Goal: Book appointment/travel/reservation

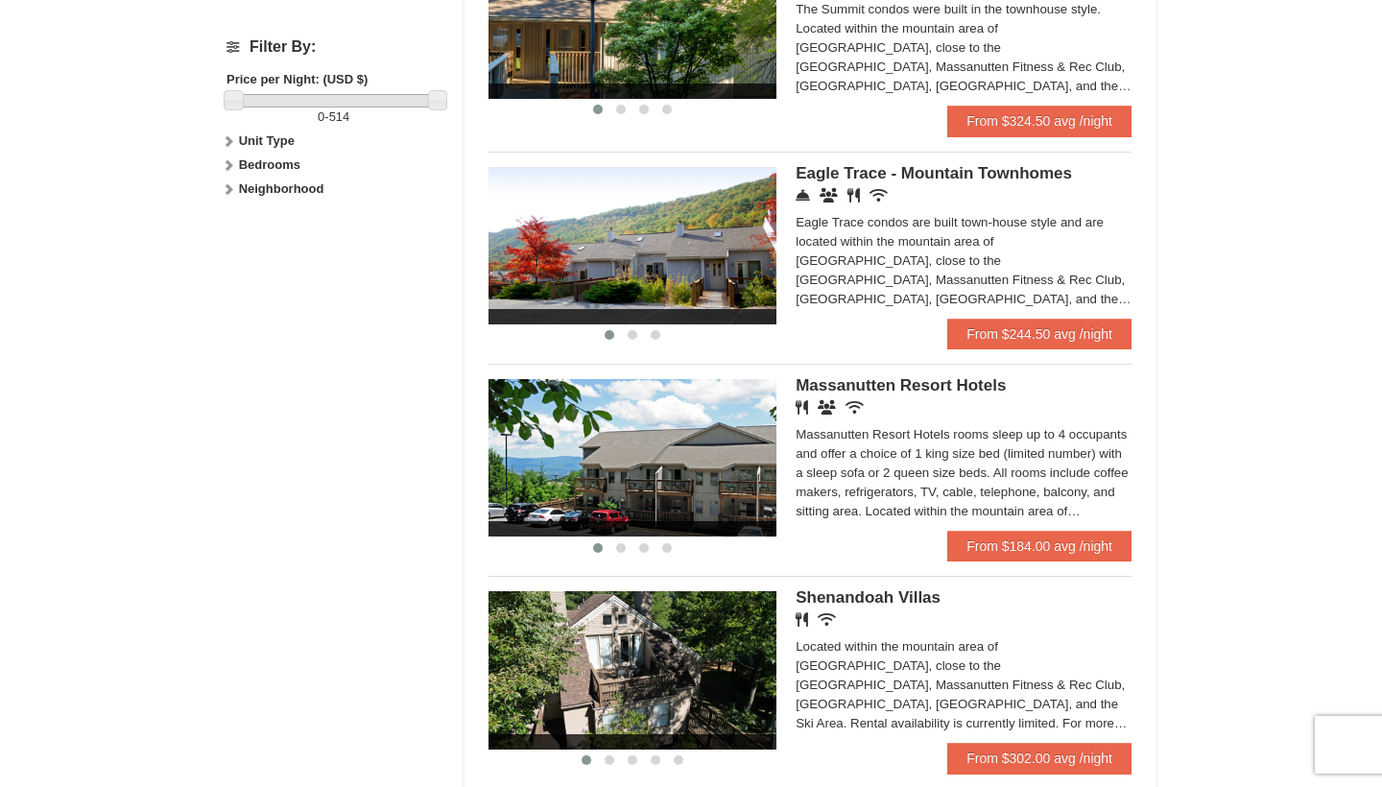
scroll to position [932, 0]
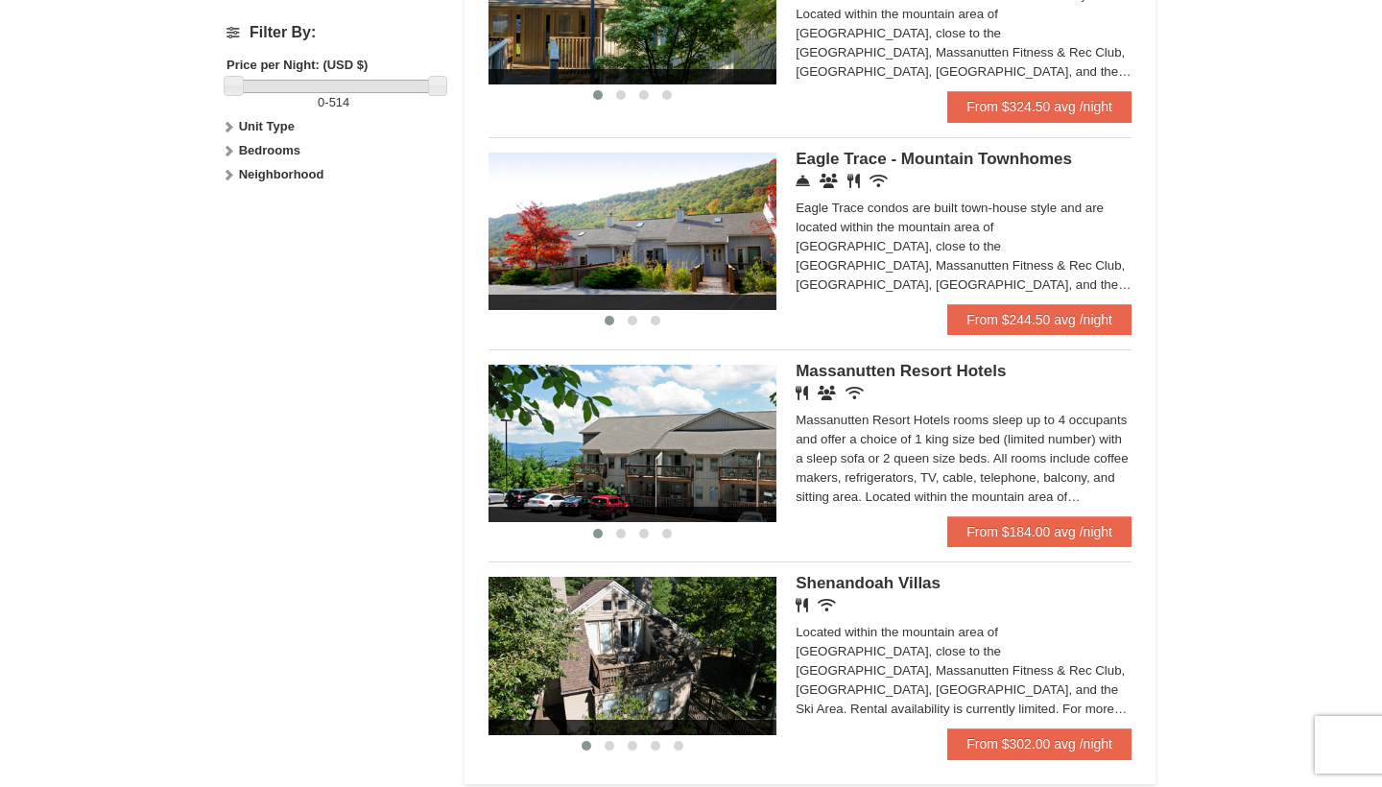
click at [923, 365] on span "Massanutten Resort Hotels" at bounding box center [901, 371] width 210 height 18
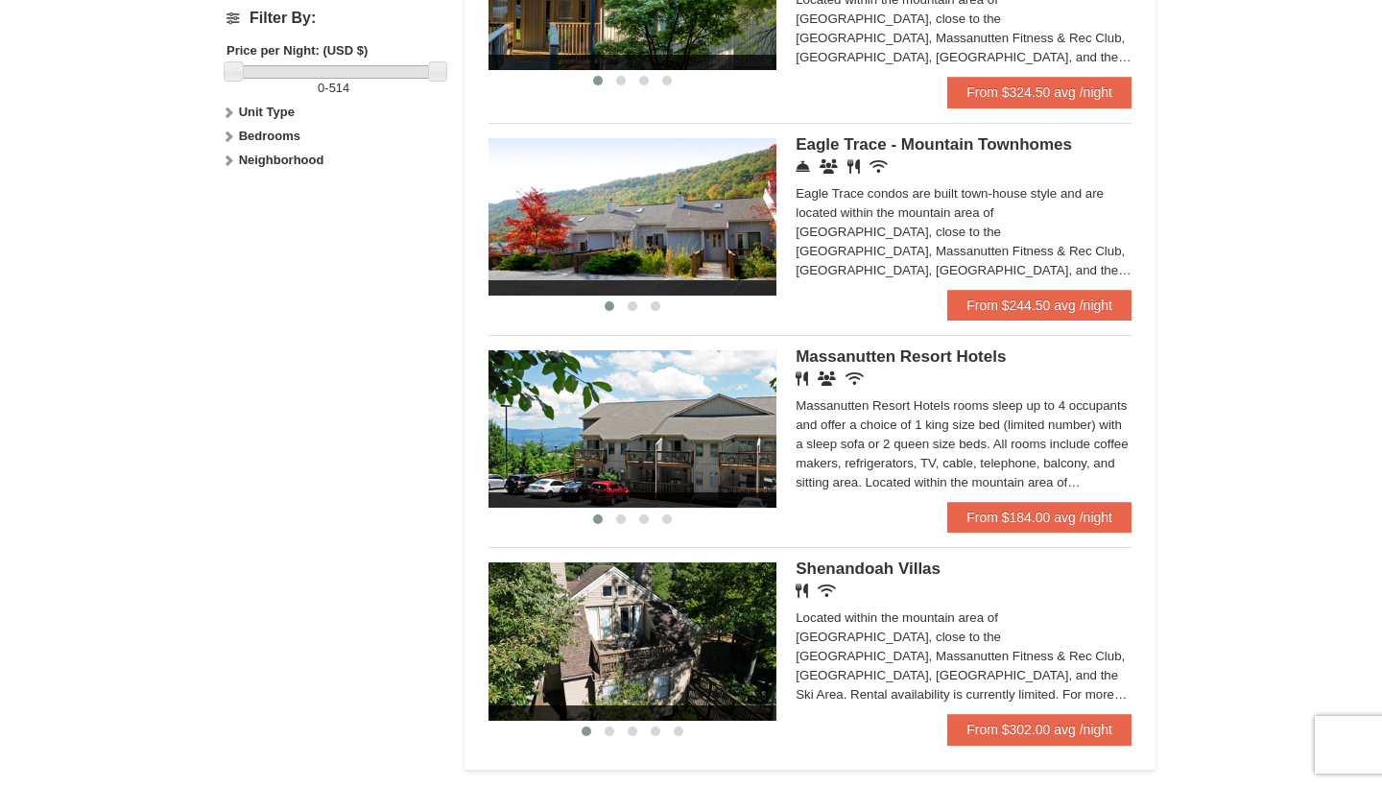
click at [637, 373] on img at bounding box center [633, 428] width 288 height 157
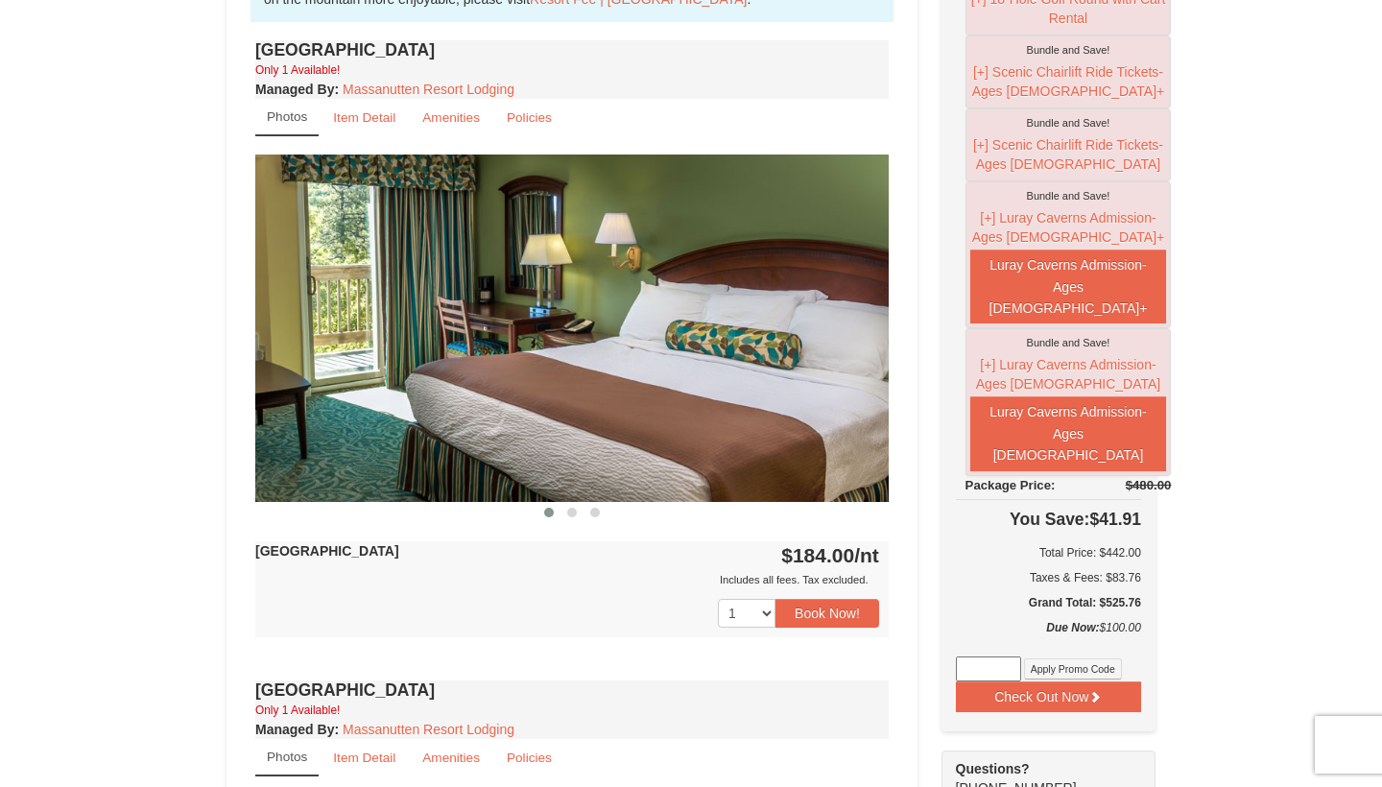
scroll to position [690, 0]
click at [577, 513] on button at bounding box center [572, 512] width 23 height 19
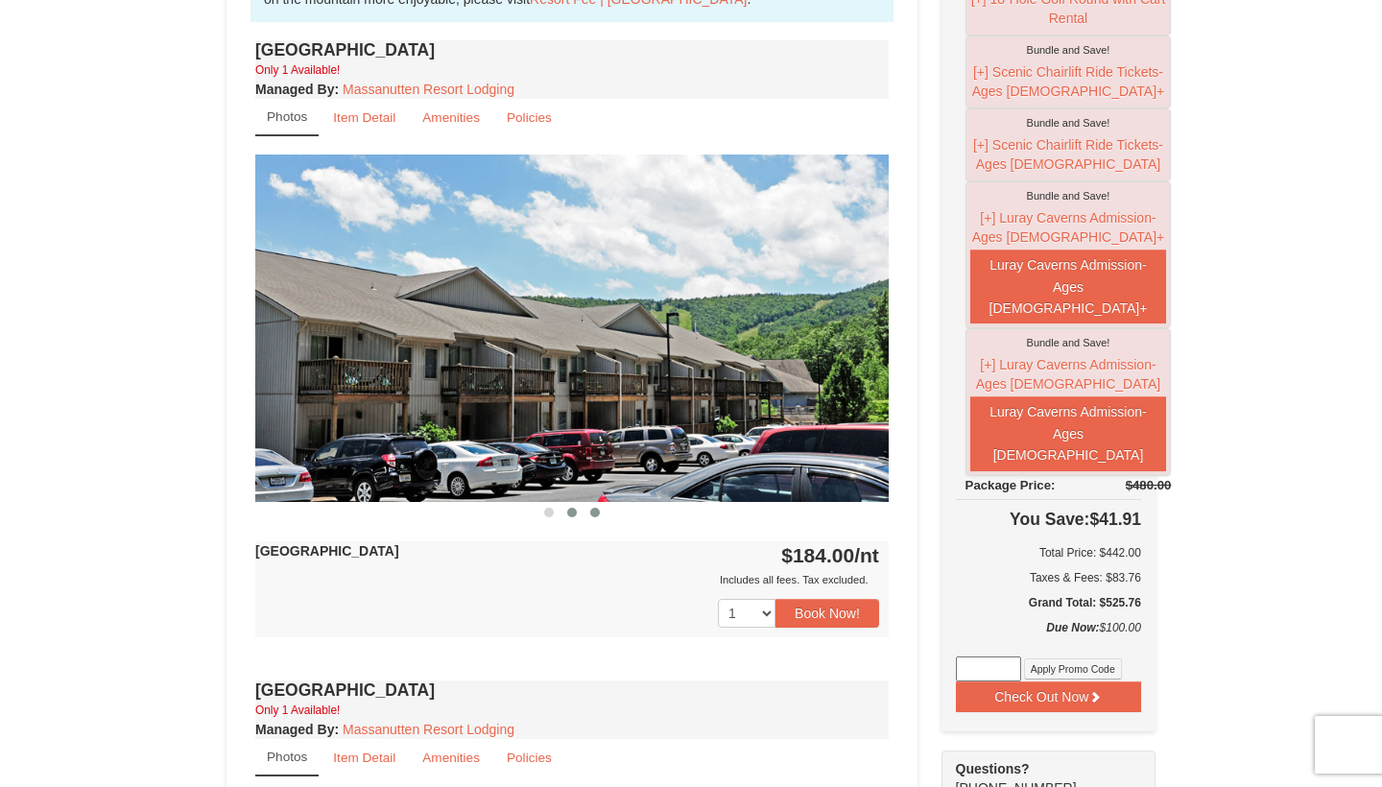
click at [601, 513] on button at bounding box center [595, 512] width 23 height 19
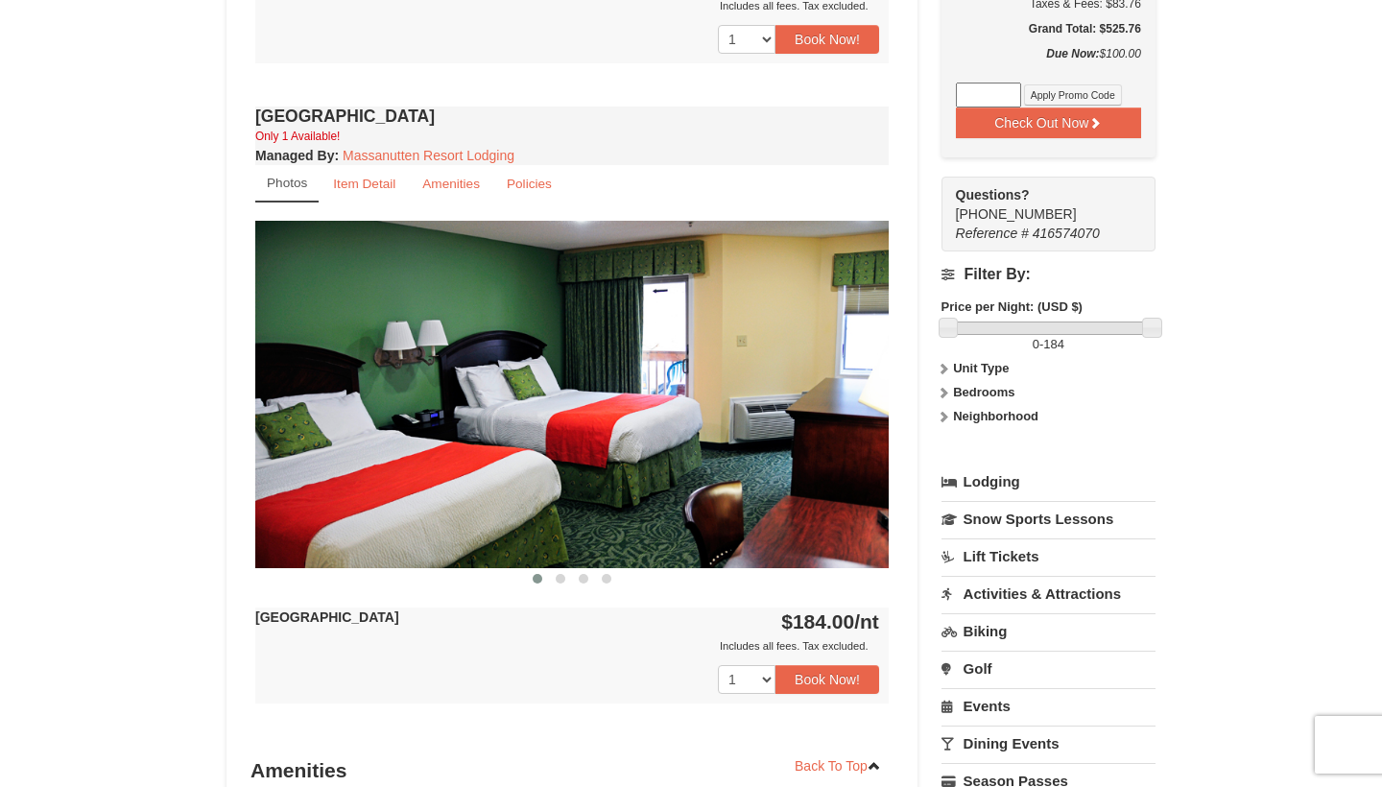
scroll to position [1257, 0]
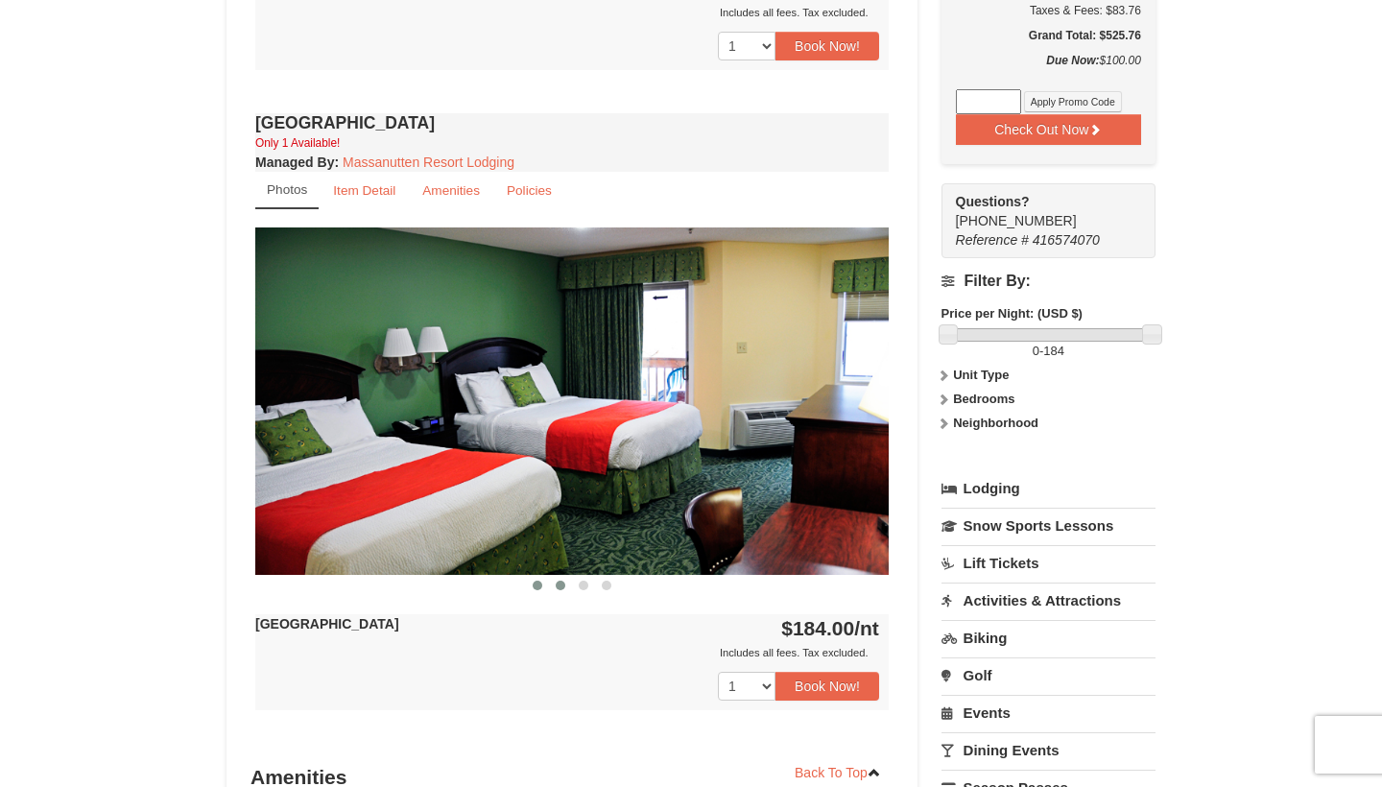
click at [561, 590] on button at bounding box center [560, 585] width 23 height 19
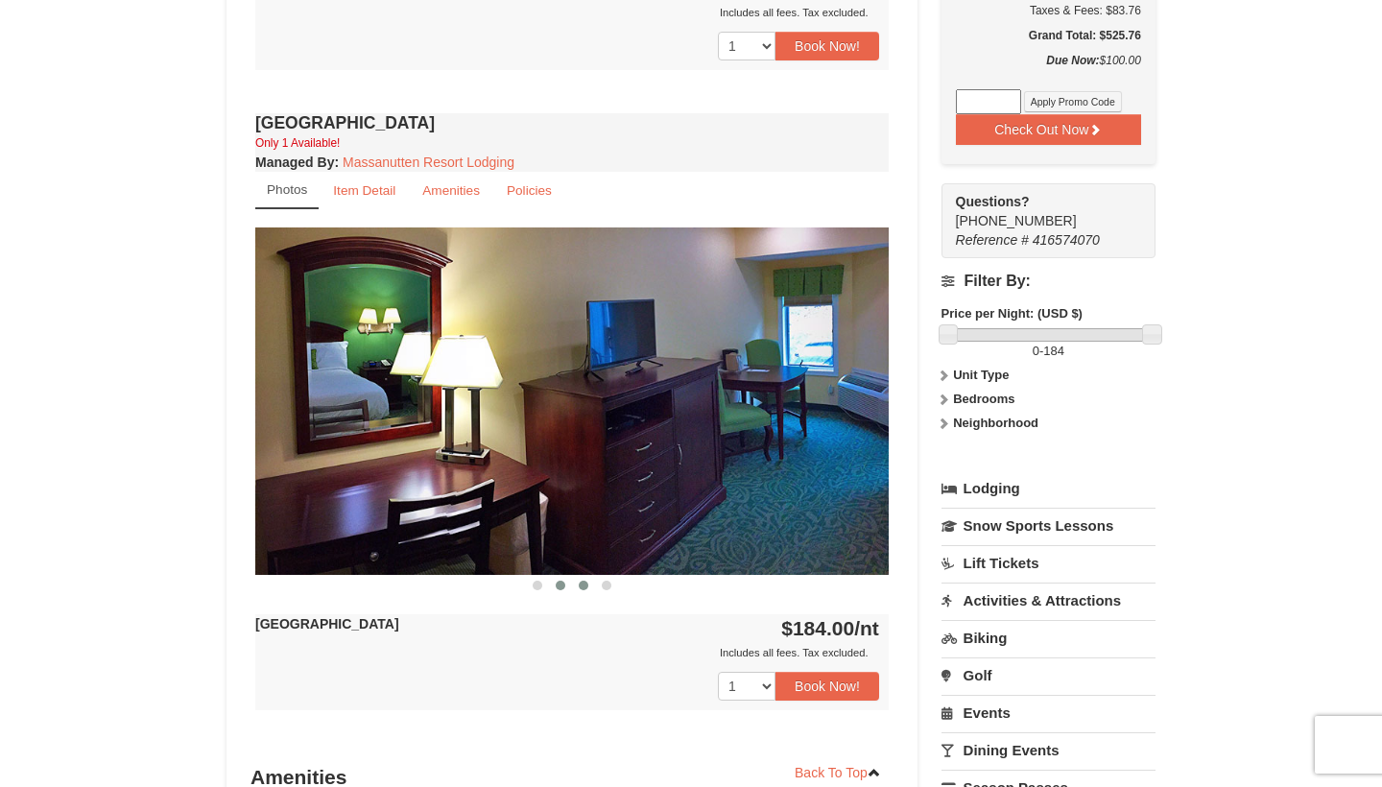
click at [586, 577] on button at bounding box center [583, 585] width 23 height 19
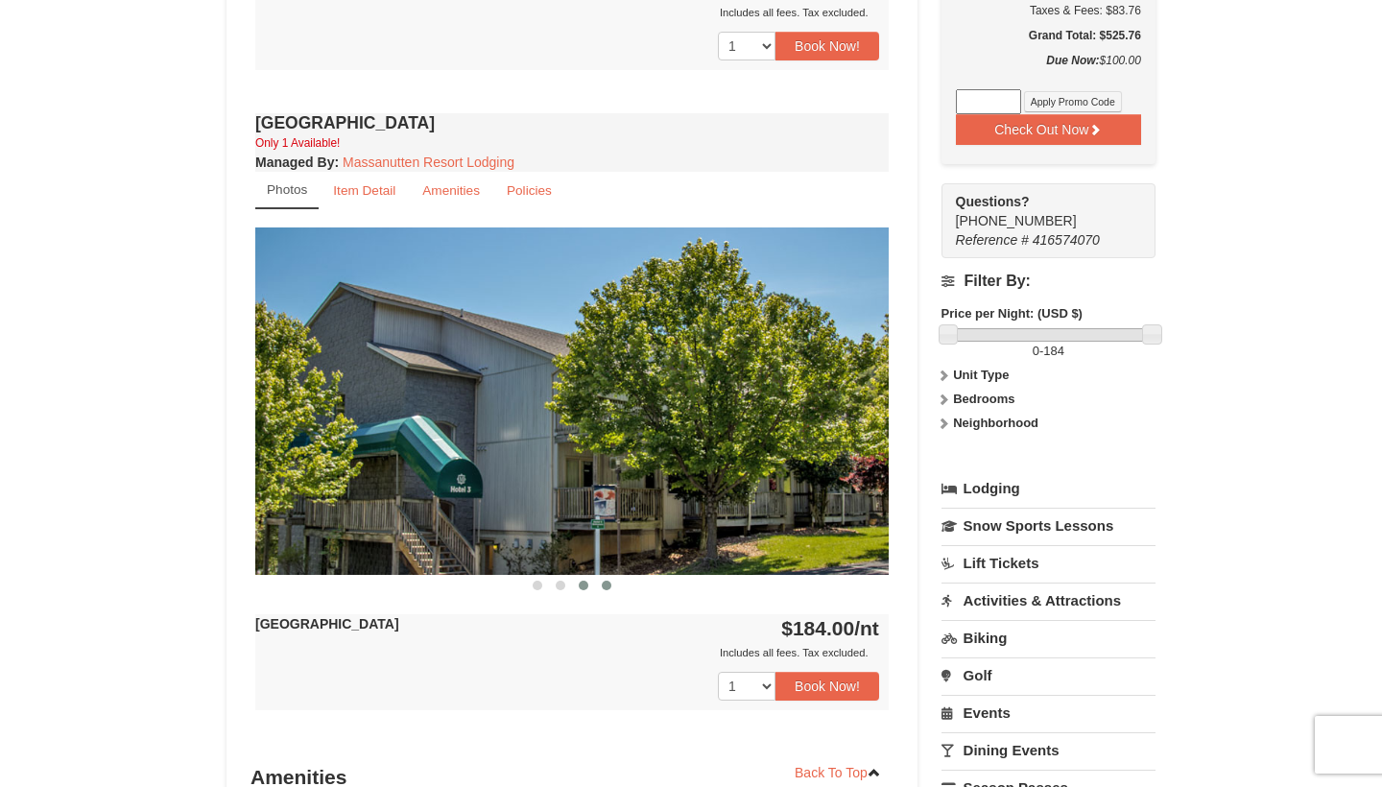
click at [613, 586] on button at bounding box center [606, 585] width 23 height 19
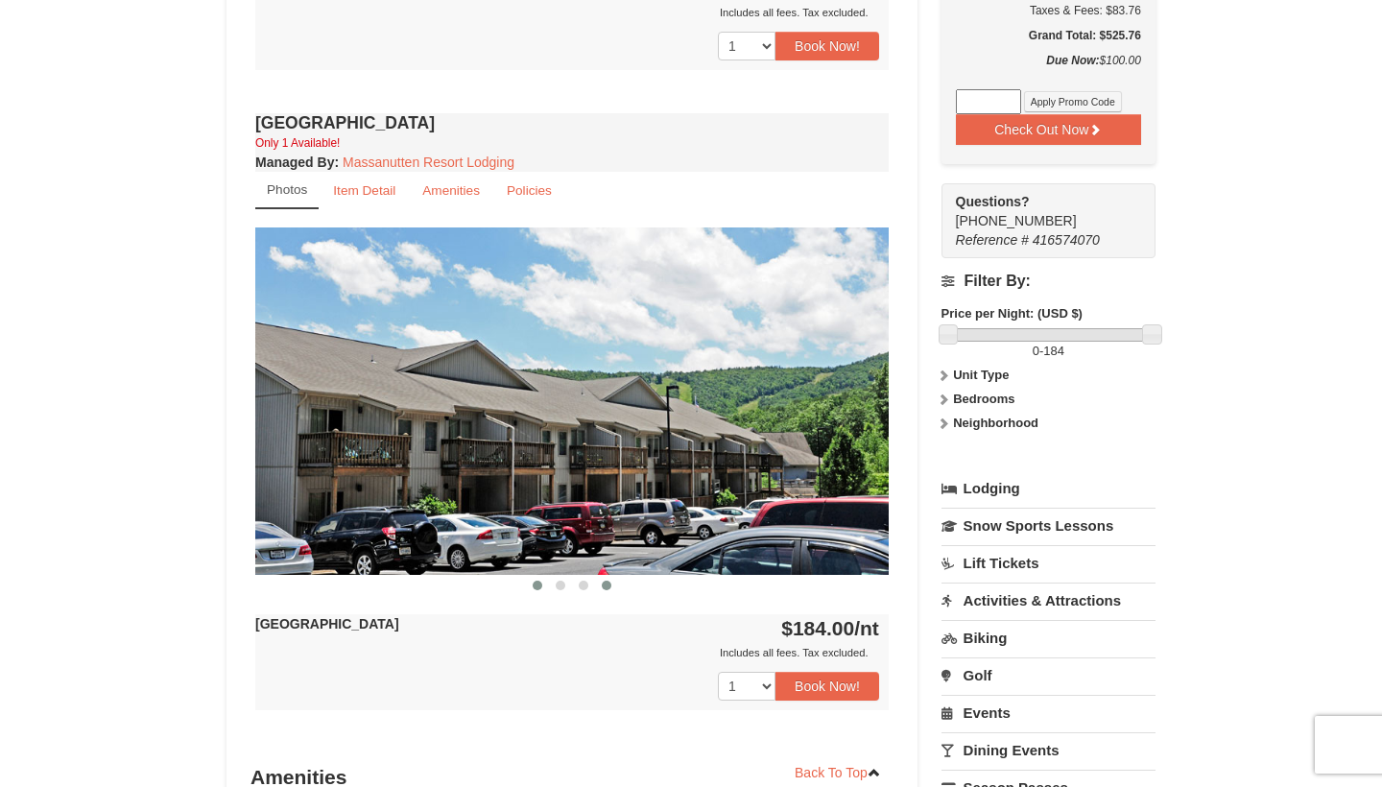
click at [542, 584] on button at bounding box center [537, 585] width 23 height 19
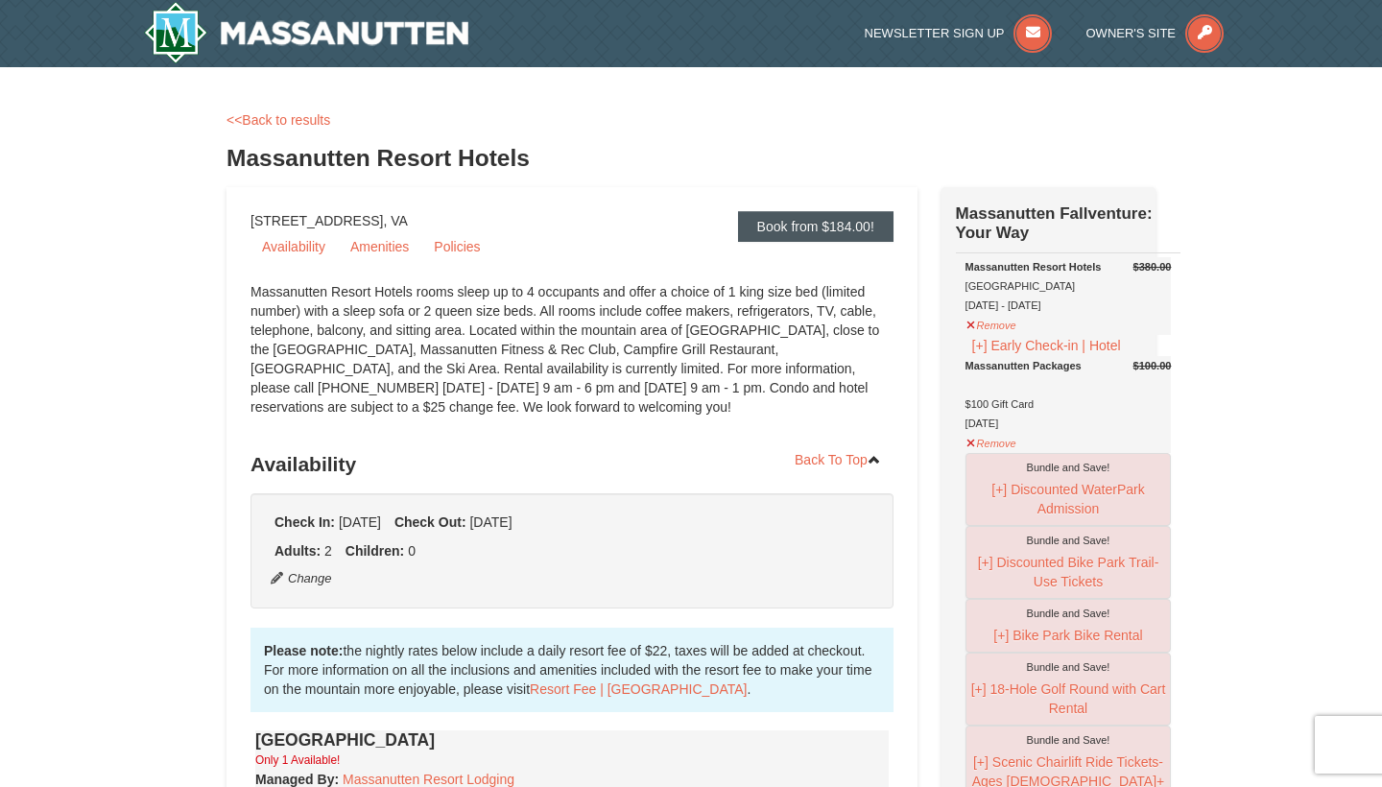
scroll to position [0, 0]
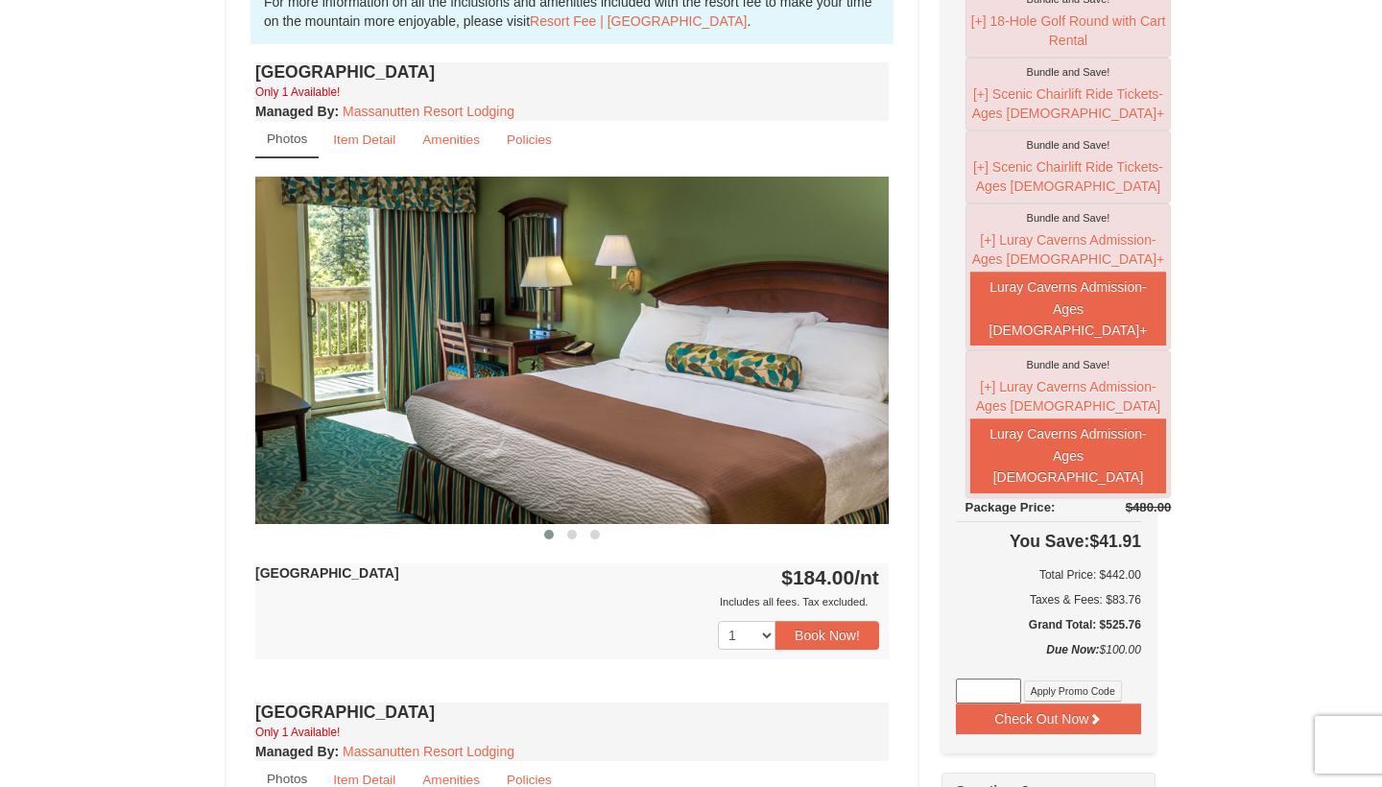
scroll to position [647, 0]
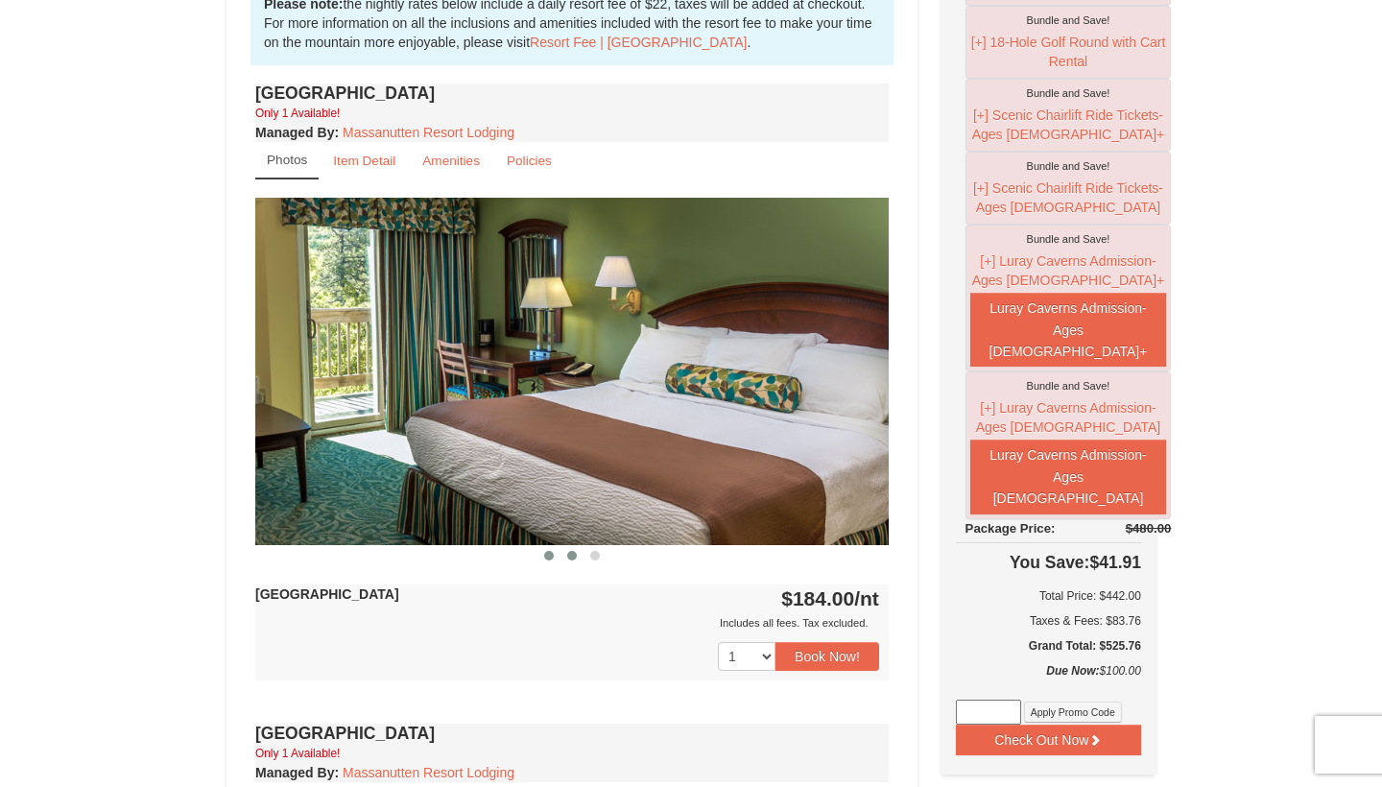
click at [573, 559] on span at bounding box center [572, 556] width 10 height 10
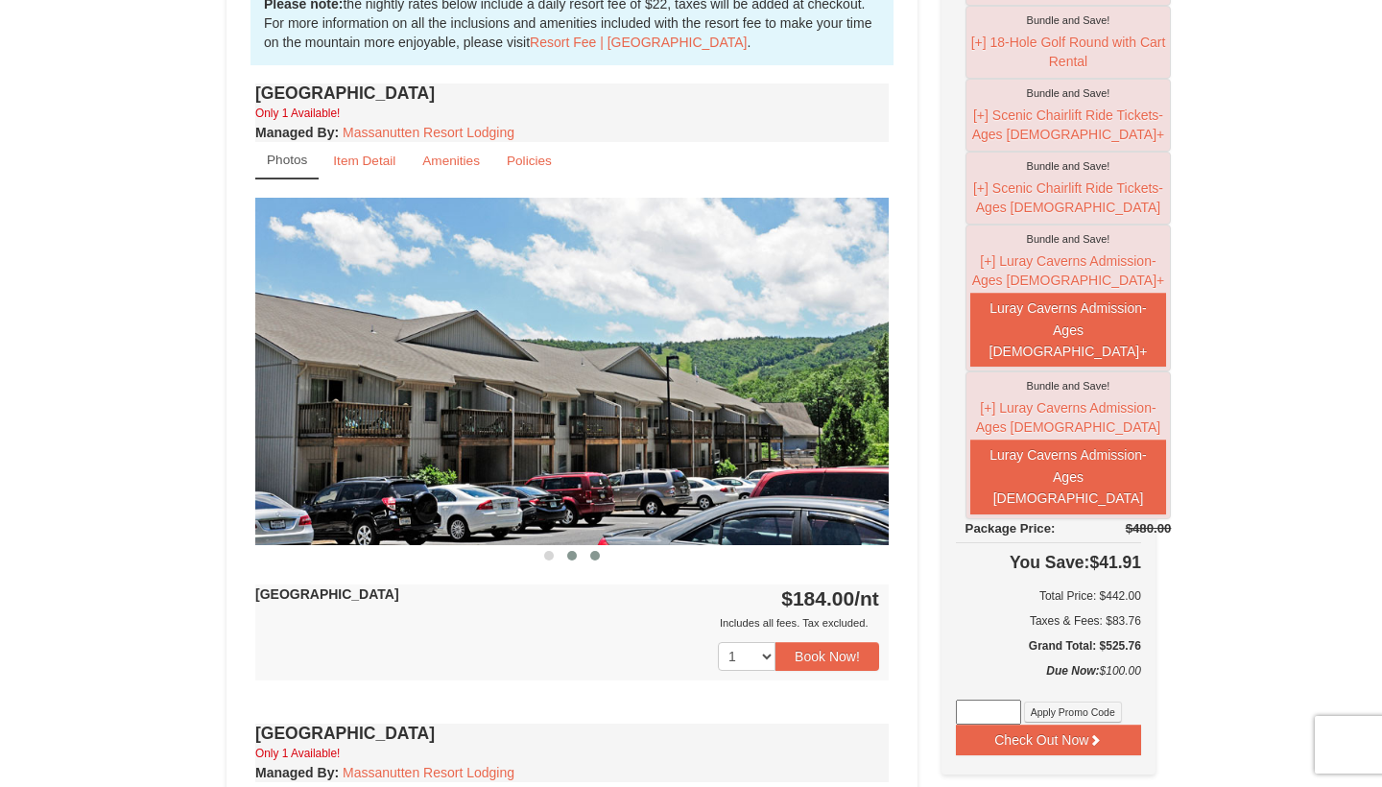
click at [593, 557] on span at bounding box center [595, 556] width 10 height 10
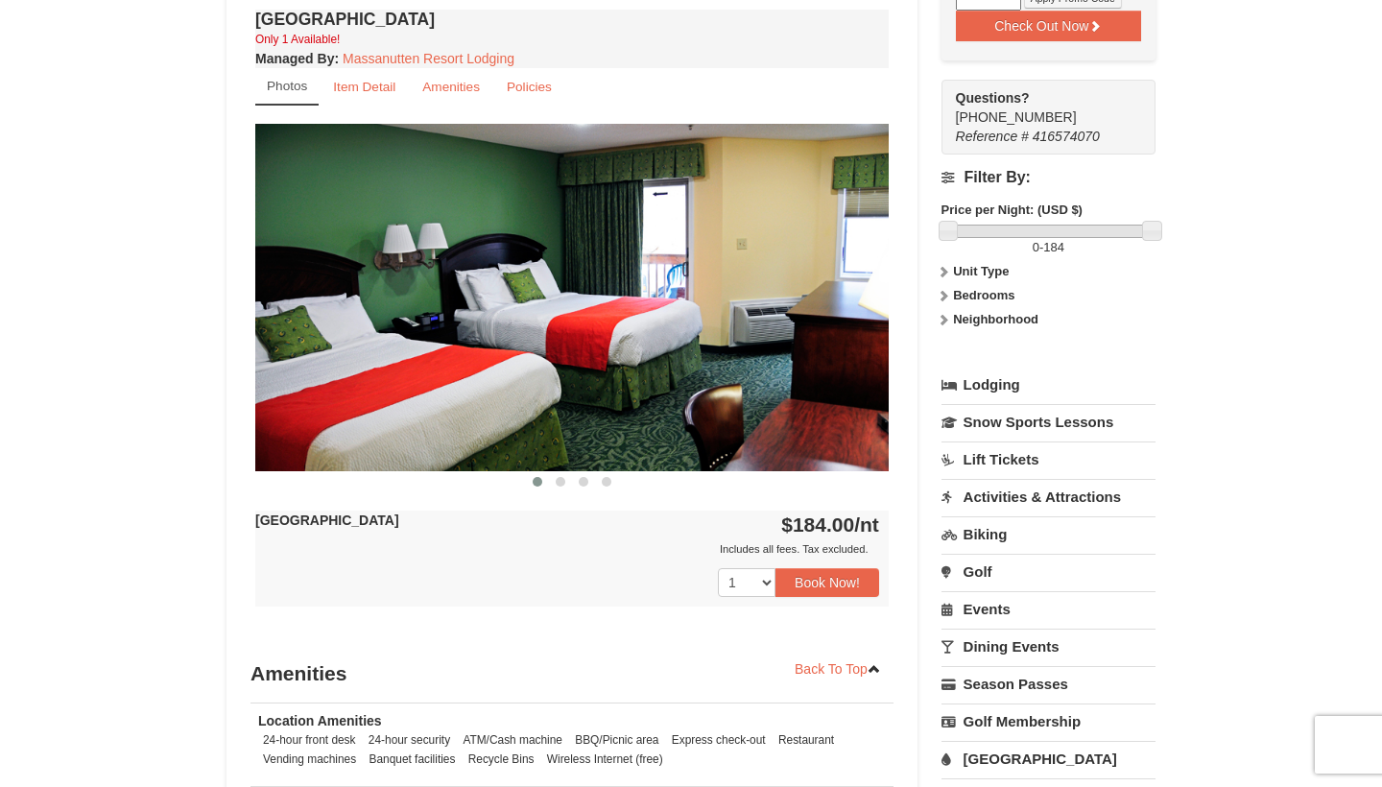
scroll to position [1367, 0]
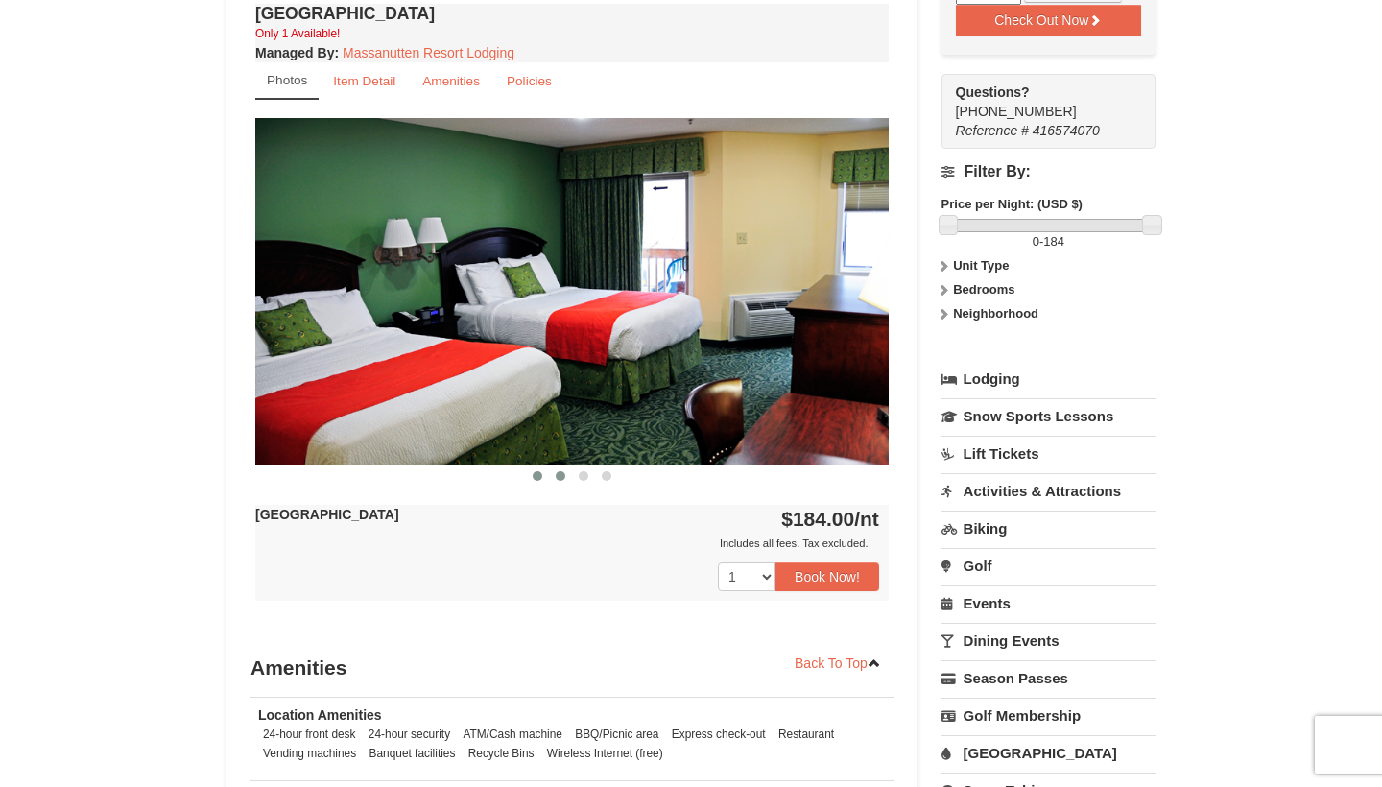
click at [560, 474] on span at bounding box center [561, 476] width 10 height 10
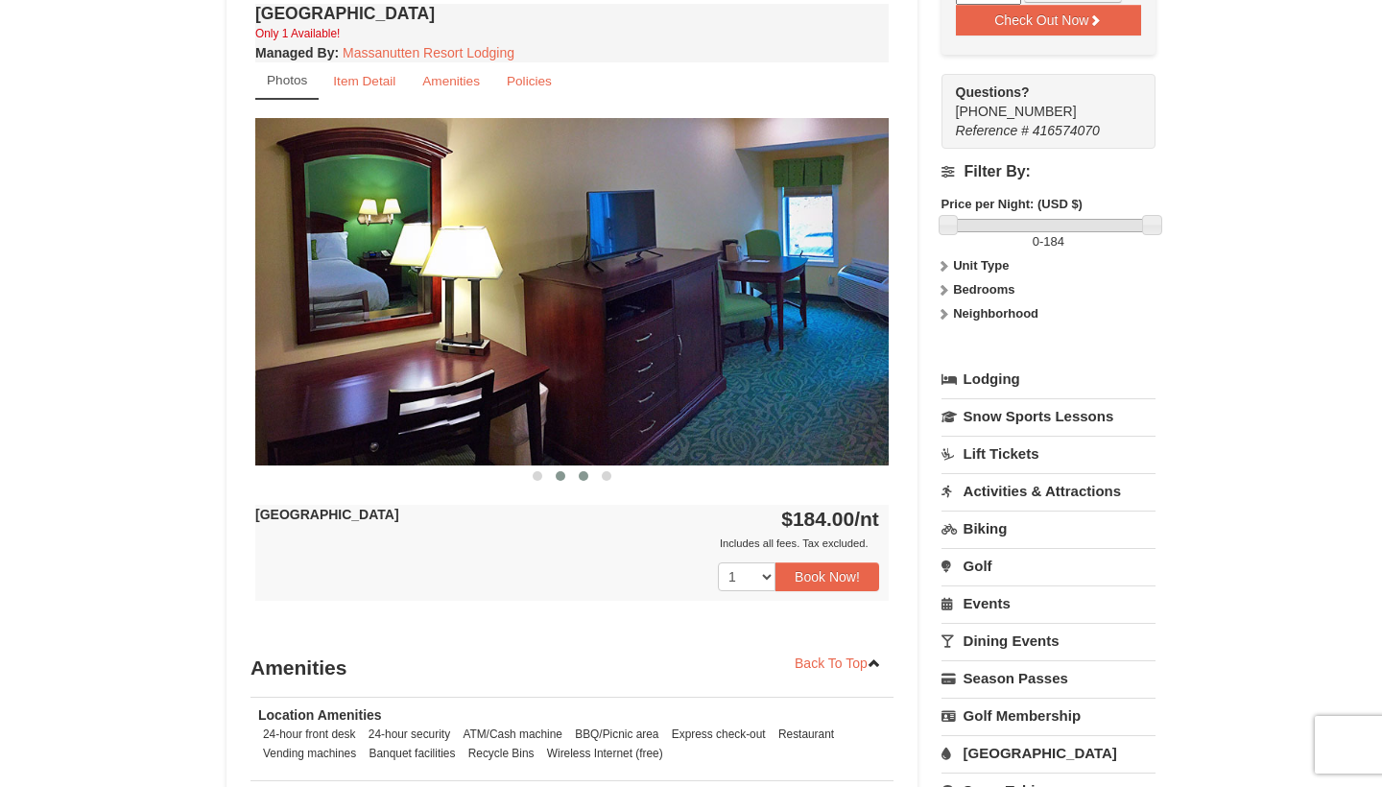
click at [586, 467] on button at bounding box center [583, 475] width 23 height 19
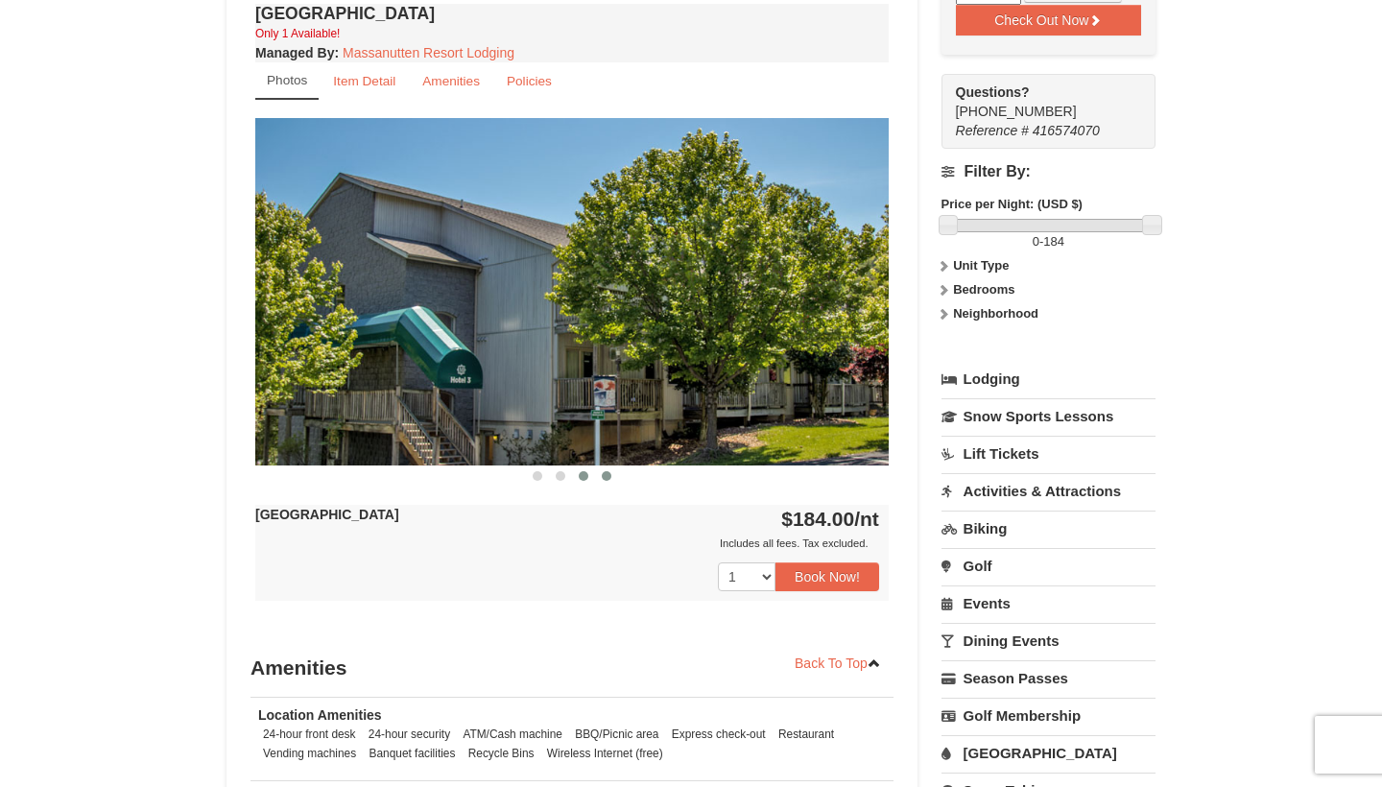
click at [605, 472] on span at bounding box center [607, 476] width 10 height 10
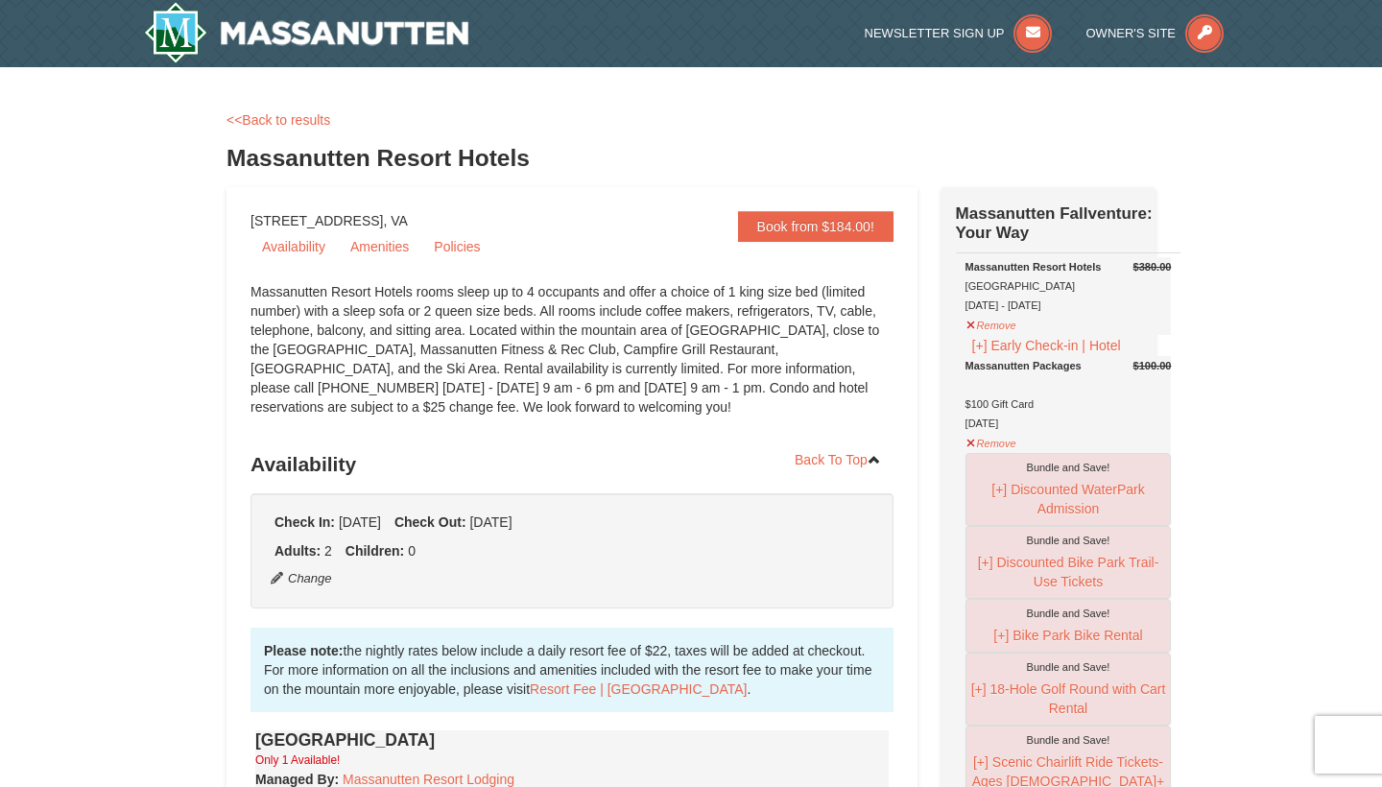
scroll to position [0, 0]
click at [405, 43] on img at bounding box center [306, 32] width 324 height 61
